Goal: Transaction & Acquisition: Purchase product/service

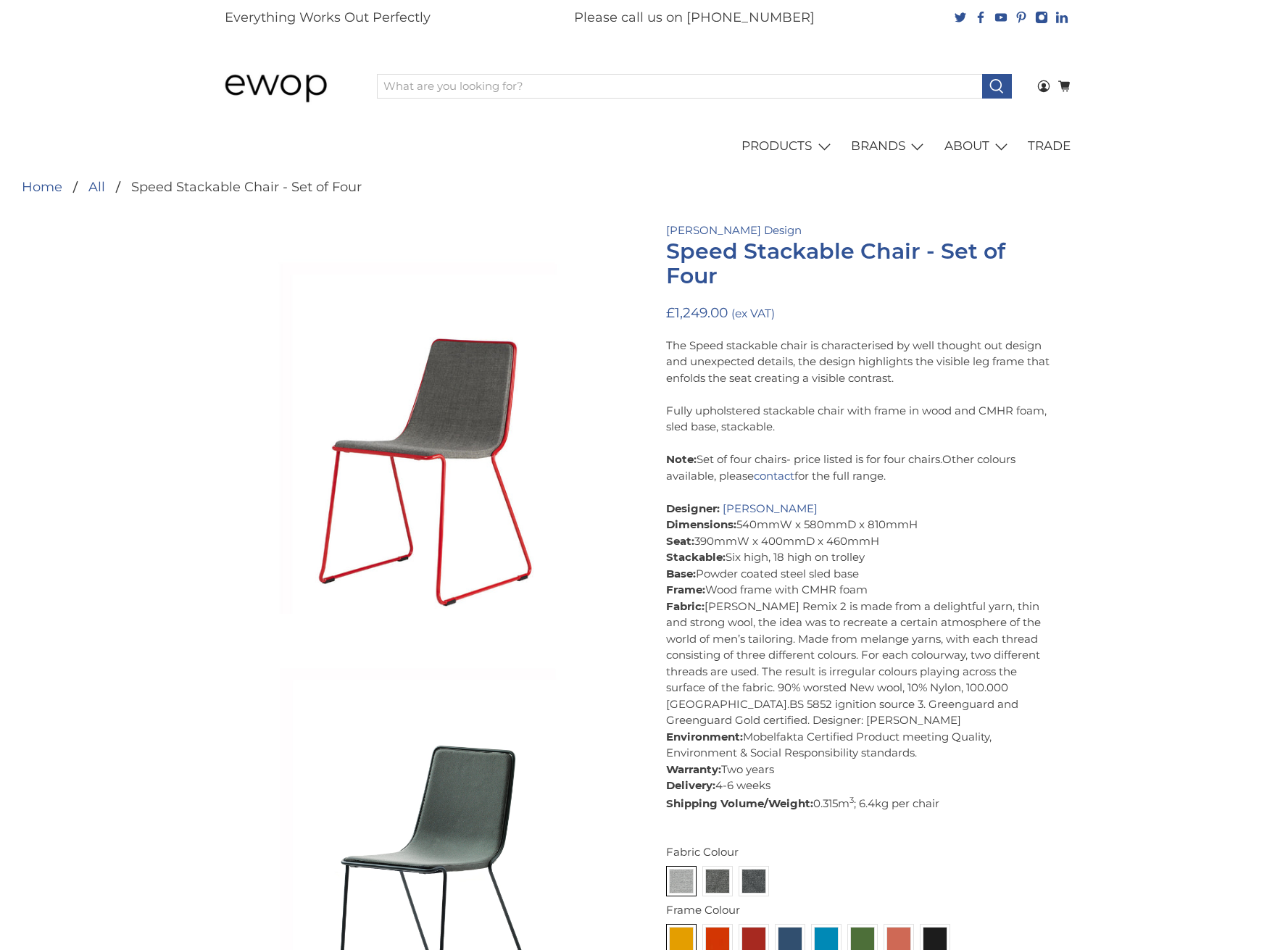
click at [843, 457] on div "The Speed stackable chair is characterised by well thought out design and unexp…" at bounding box center [862, 574] width 391 height 474
click at [866, 551] on div "The Speed stackable chair is characterised by well thought out design and unexp…" at bounding box center [862, 574] width 391 height 474
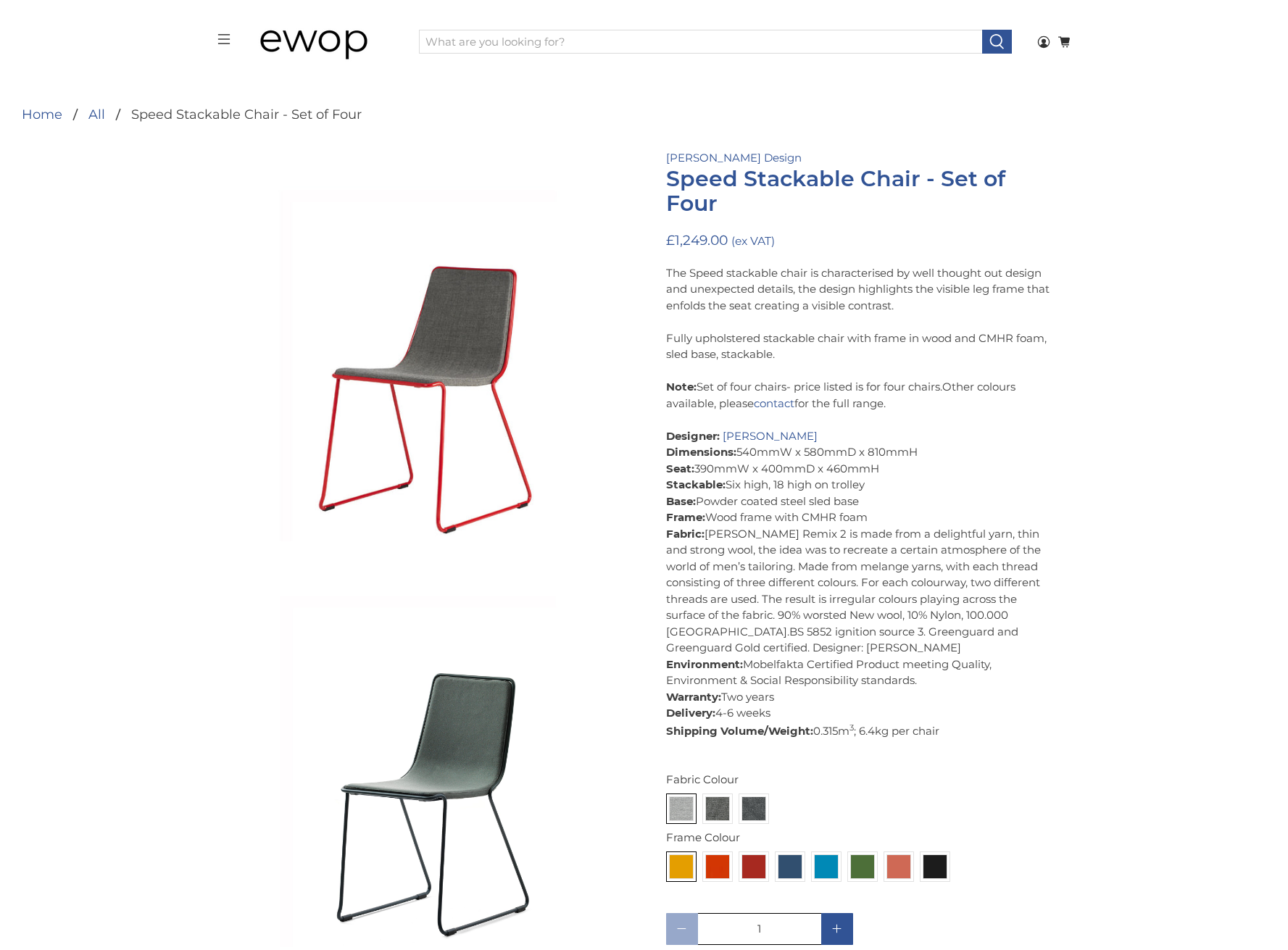
click at [860, 544] on div "The Speed stackable chair is characterised by well thought out design and unexp…" at bounding box center [862, 502] width 391 height 474
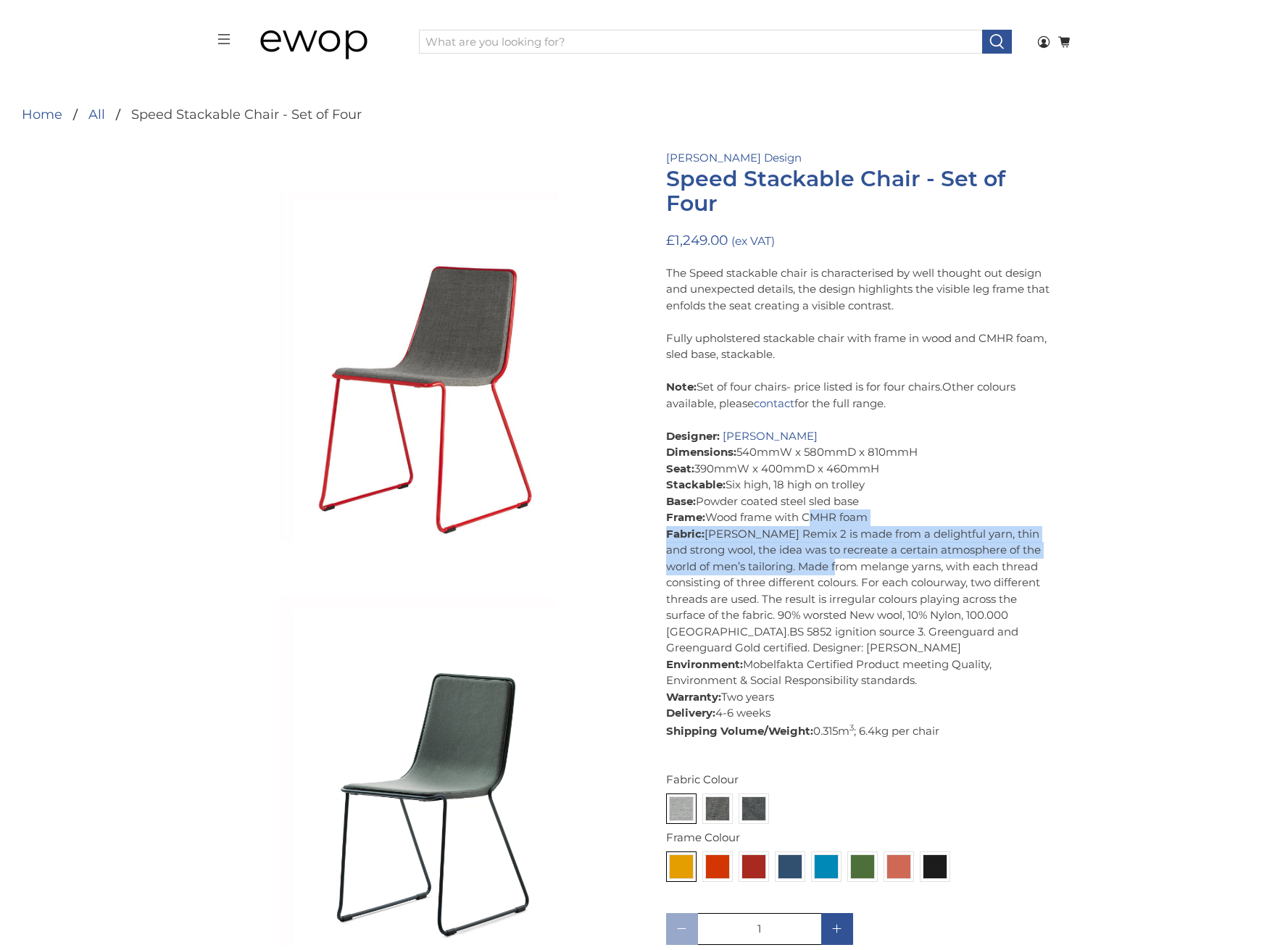
drag, startPoint x: 824, startPoint y: 561, endPoint x: 806, endPoint y: 515, distance: 49.4
click at [806, 515] on div "The Speed stackable chair is characterised by well thought out design and unexp…" at bounding box center [862, 502] width 391 height 474
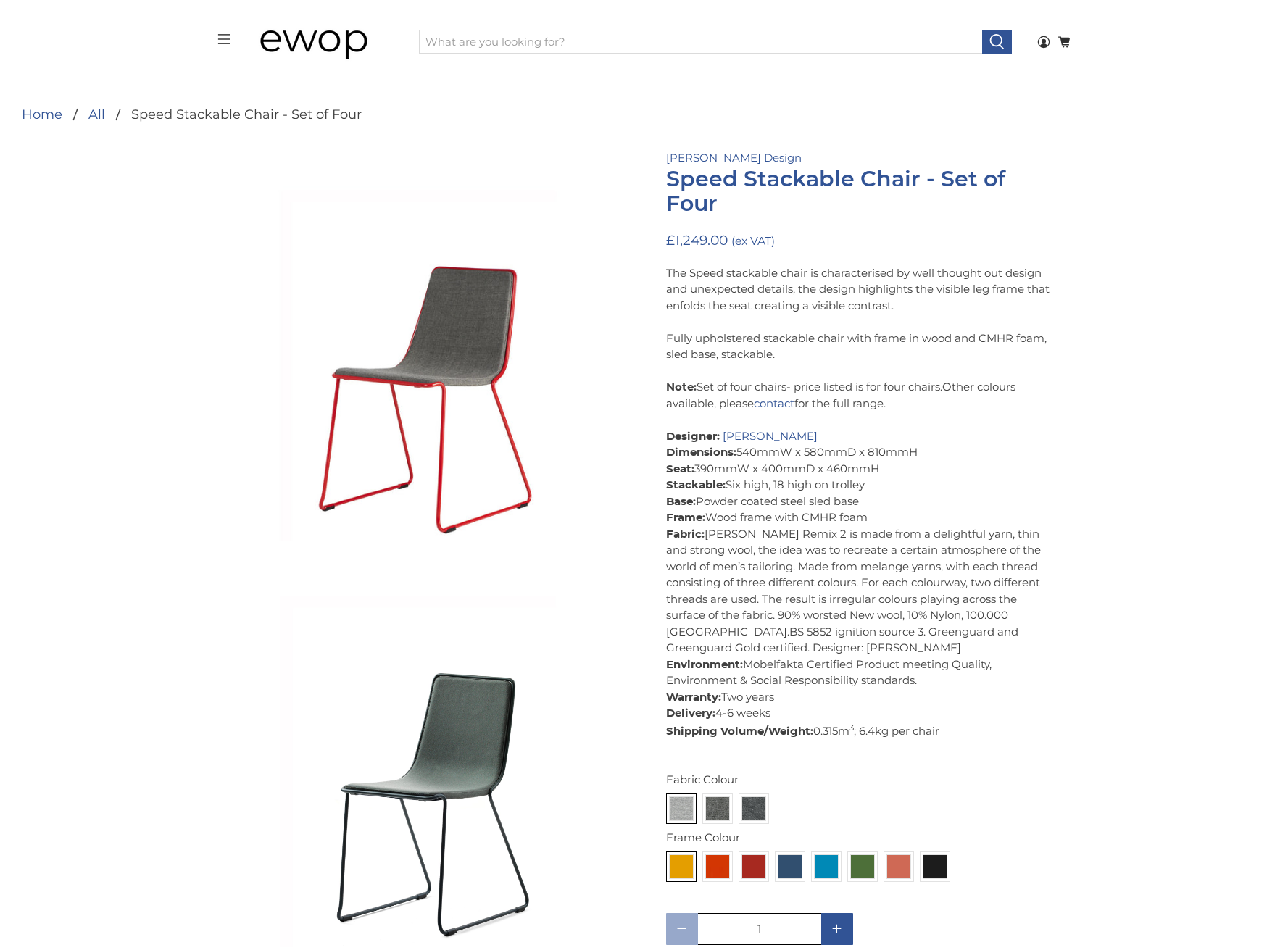
click at [969, 622] on div "The Speed stackable chair is characterised by well thought out design and unexp…" at bounding box center [862, 502] width 391 height 474
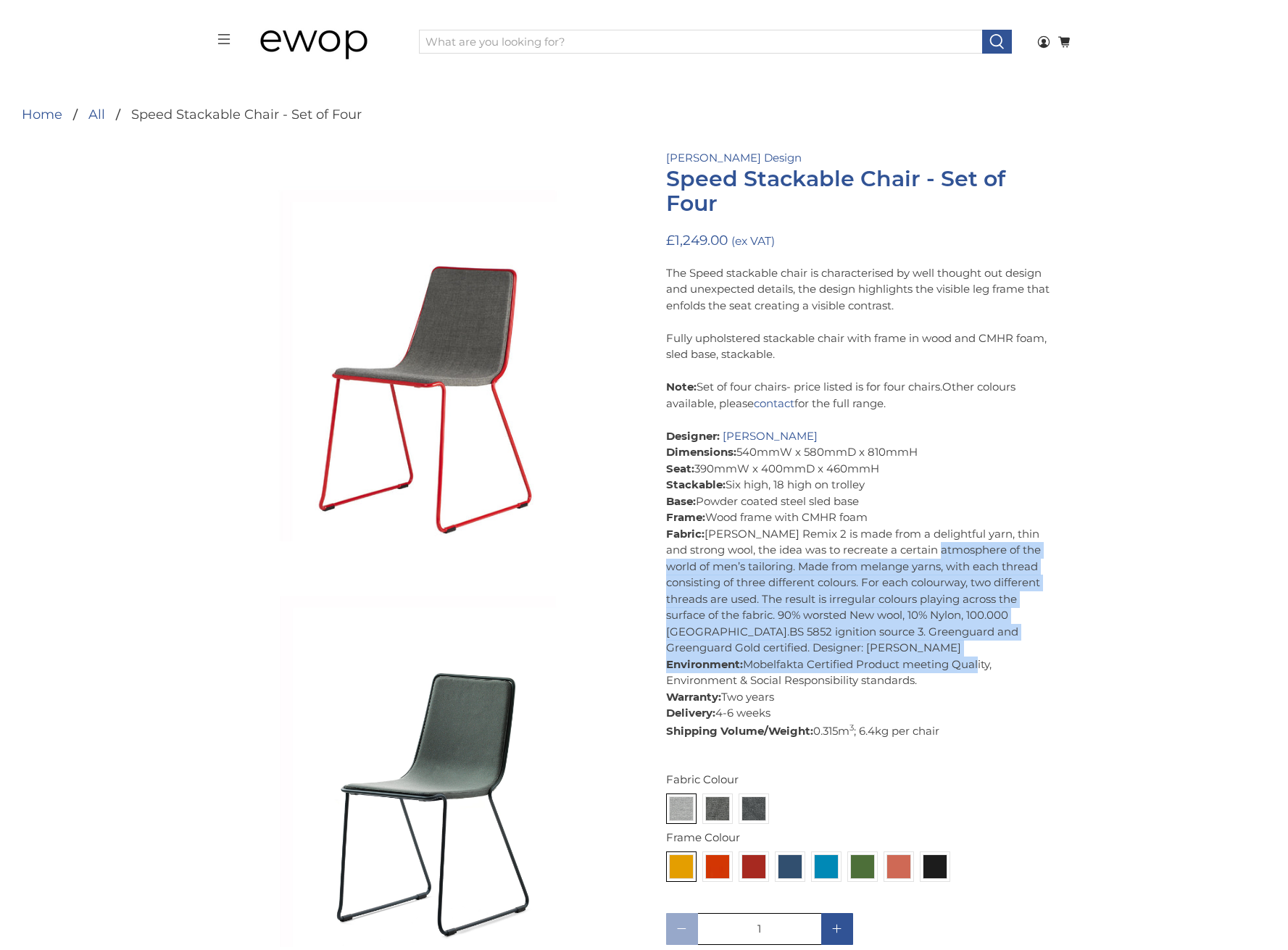
drag, startPoint x: 966, startPoint y: 648, endPoint x: 912, endPoint y: 556, distance: 106.7
click at [912, 556] on div "The Speed stackable chair is characterised by well thought out design and unexp…" at bounding box center [862, 502] width 391 height 474
click at [914, 570] on div "The Speed stackable chair is characterised by well thought out design and unexp…" at bounding box center [862, 502] width 391 height 474
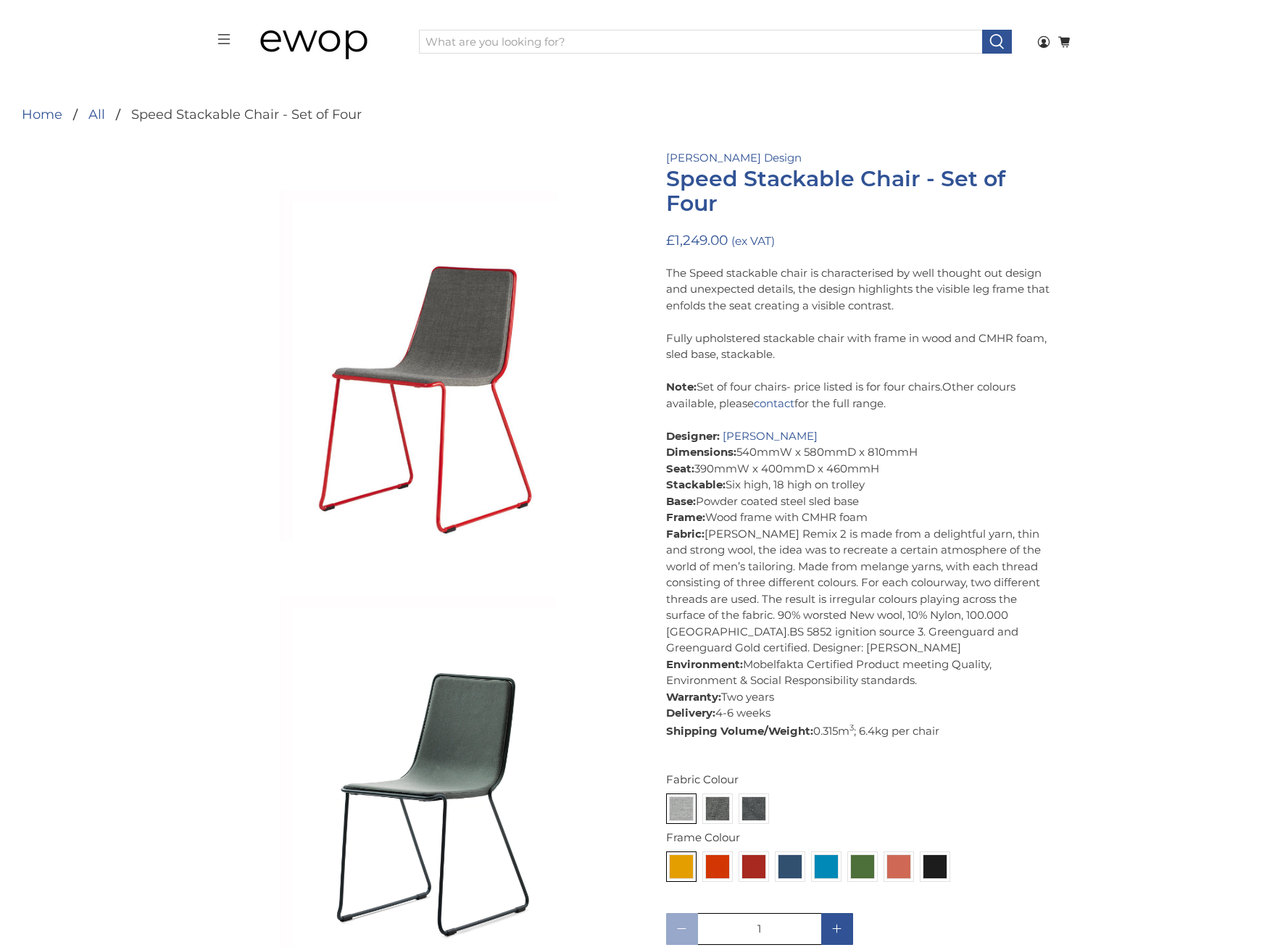
click at [962, 678] on div "The Speed stackable chair is characterised by well thought out design and unexp…" at bounding box center [862, 502] width 391 height 474
click at [1021, 554] on div "The Speed stackable chair is characterised by well thought out design and unexp…" at bounding box center [862, 502] width 391 height 474
click at [1022, 448] on div "The Speed stackable chair is characterised by well thought out design and unexp…" at bounding box center [862, 502] width 391 height 474
click at [783, 201] on h1 "Speed Stackable Chair - Set of Four" at bounding box center [862, 191] width 391 height 49
click at [922, 334] on div "The Speed stackable chair is characterised by well thought out design and unexp…" at bounding box center [862, 502] width 391 height 474
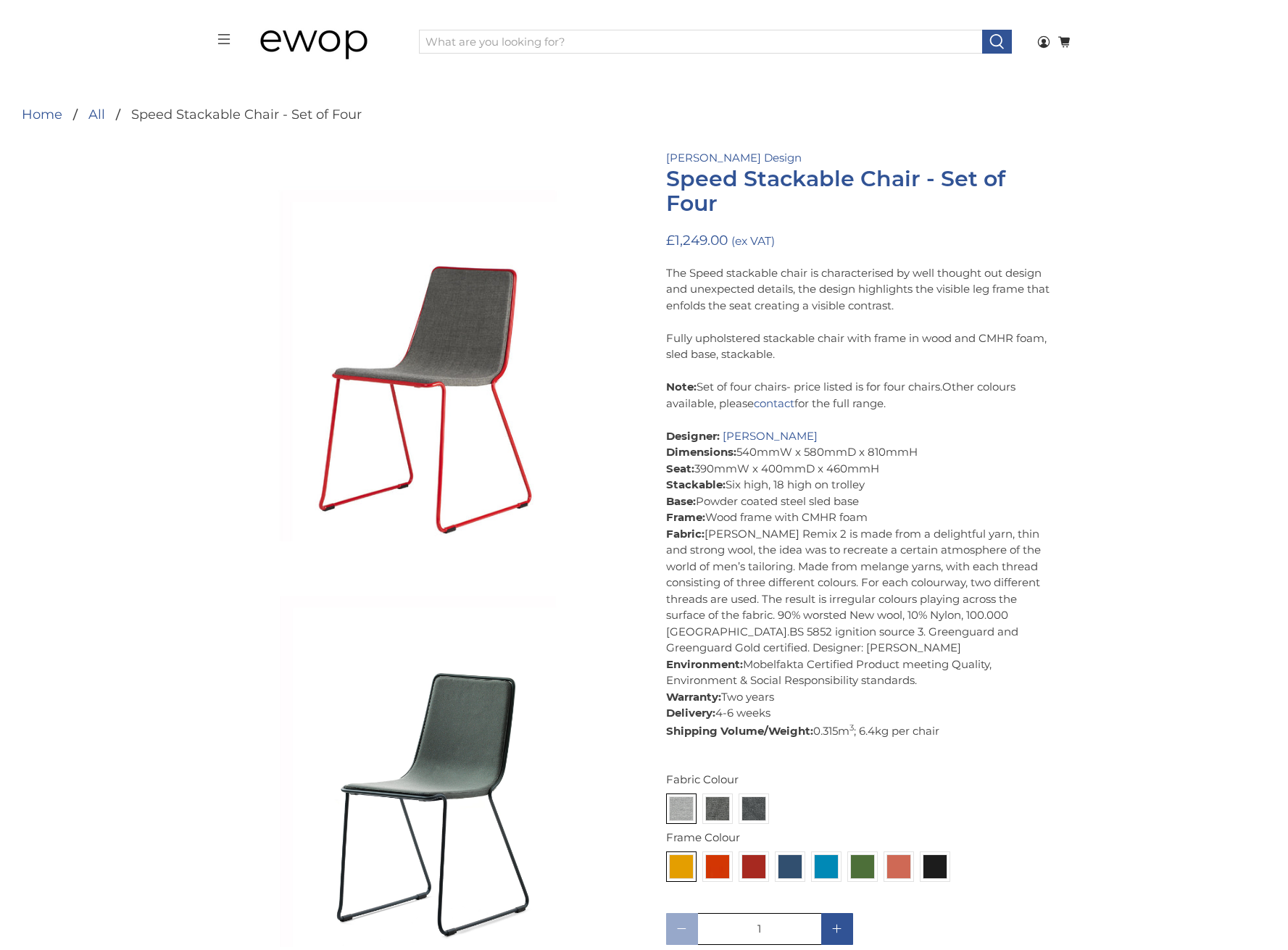
click at [709, 300] on div "The Speed stackable chair is characterised by well thought out design and unexp…" at bounding box center [862, 502] width 391 height 474
click at [814, 287] on div "The Speed stackable chair is characterised by well thought out design and unexp…" at bounding box center [862, 502] width 391 height 474
click at [743, 280] on div "The Speed stackable chair is characterised by well thought out design and unexp…" at bounding box center [862, 502] width 391 height 474
